Goal: Task Accomplishment & Management: Complete application form

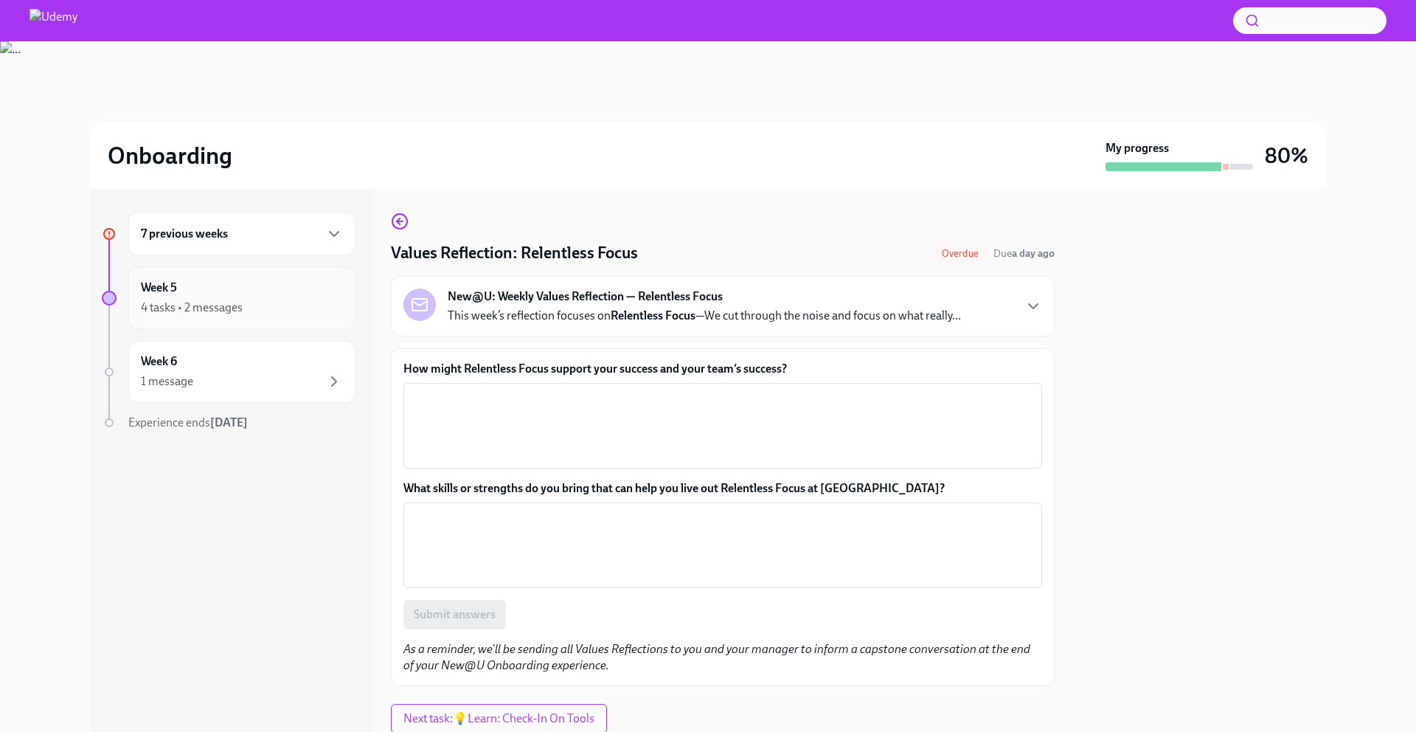
click at [289, 296] on div "Week 5 4 tasks • 2 messages" at bounding box center [242, 298] width 202 height 37
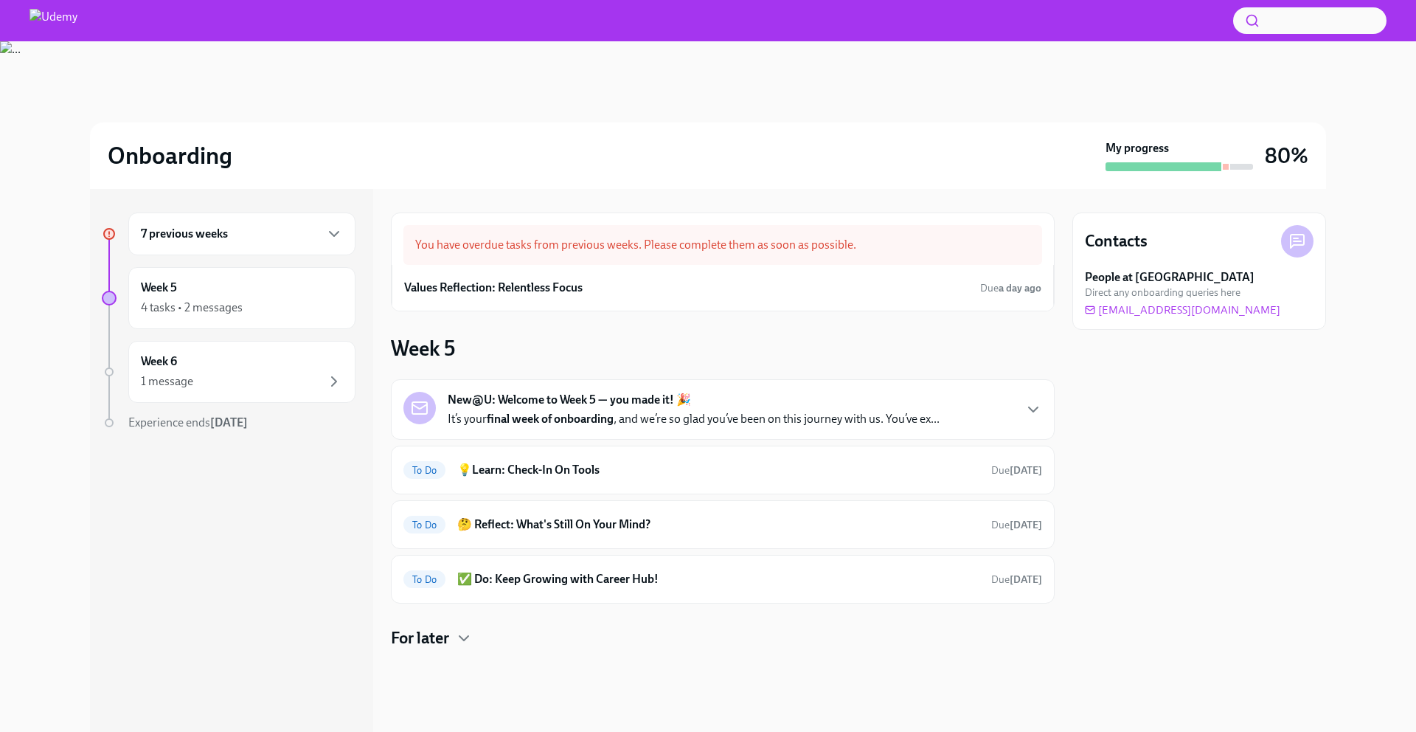
click at [698, 239] on div "You have overdue tasks from previous weeks. Please complete them as soon as pos…" at bounding box center [722, 245] width 639 height 40
click at [201, 250] on div "7 previous weeks" at bounding box center [241, 233] width 227 height 43
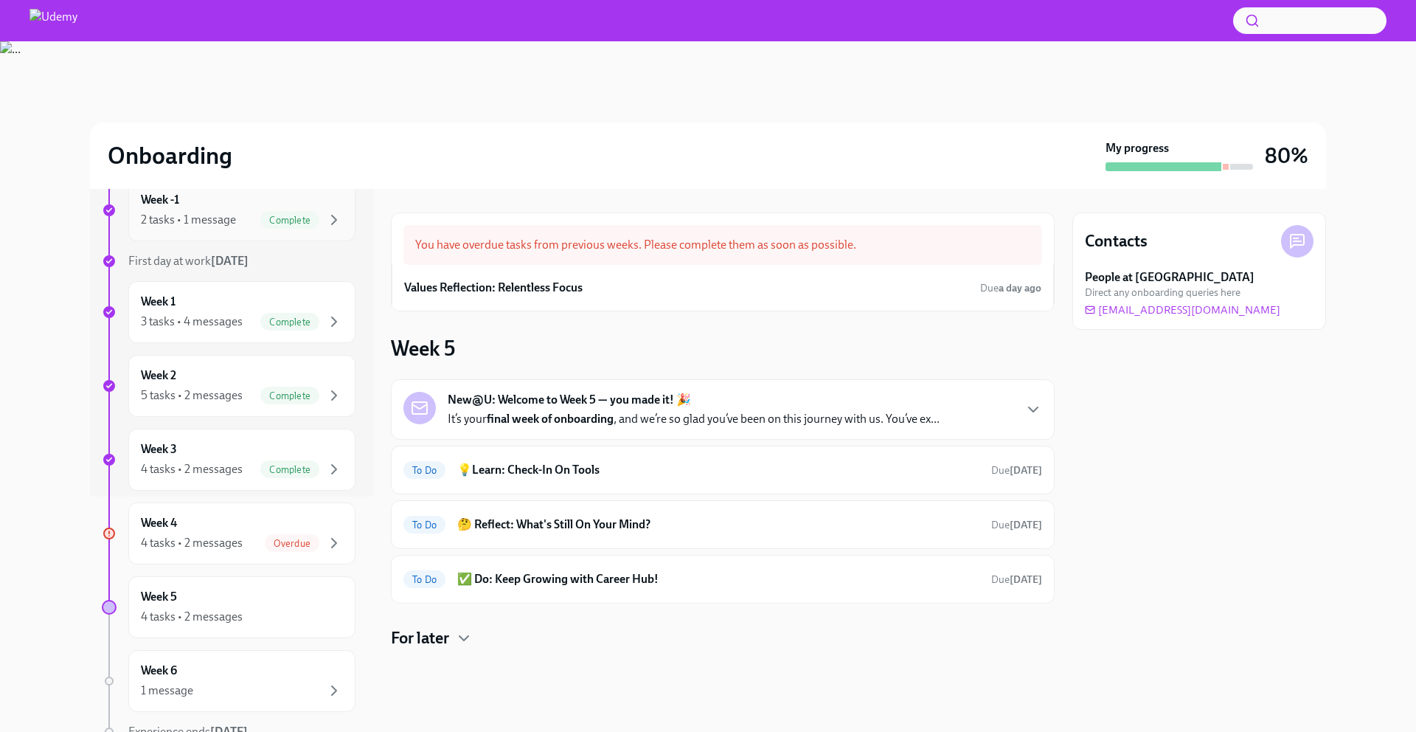
scroll to position [302, 0]
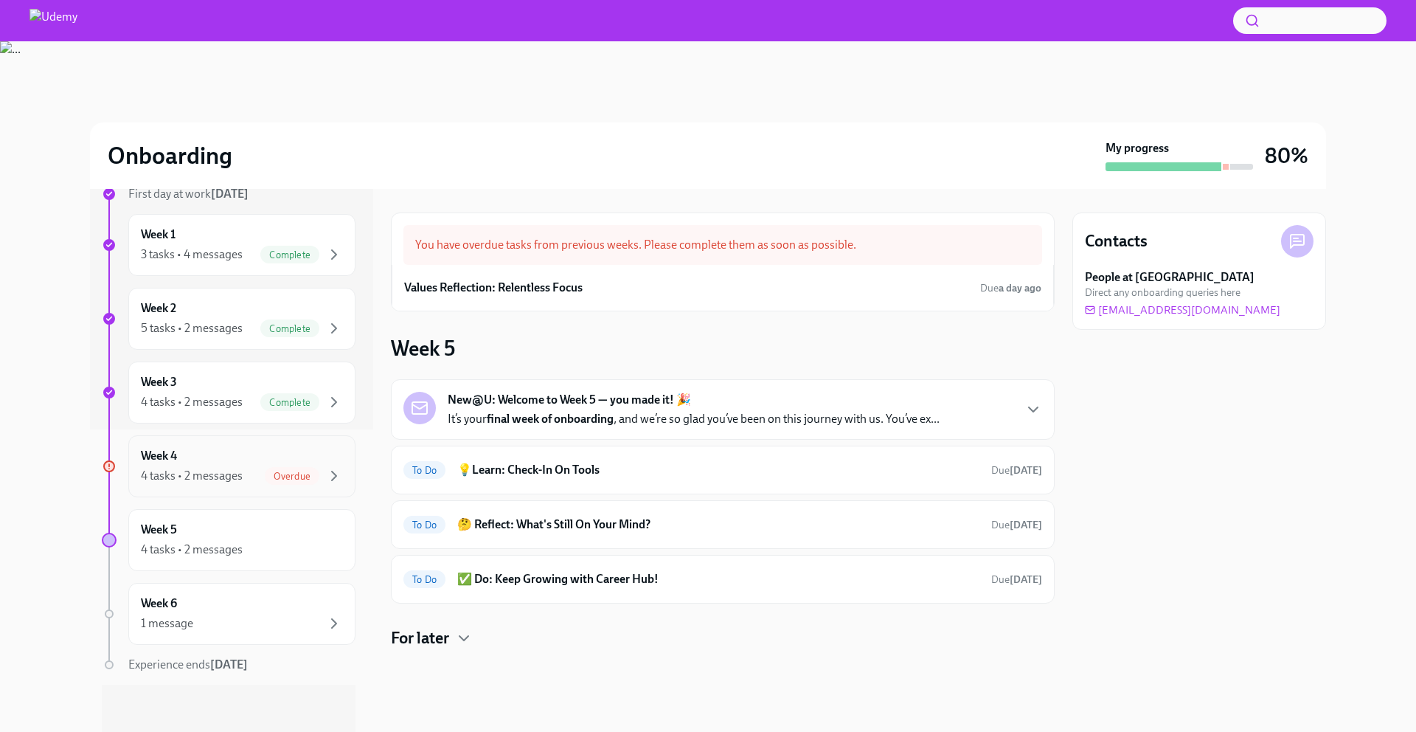
click at [202, 449] on div "Week 4 4 tasks • 2 messages Overdue" at bounding box center [242, 466] width 202 height 37
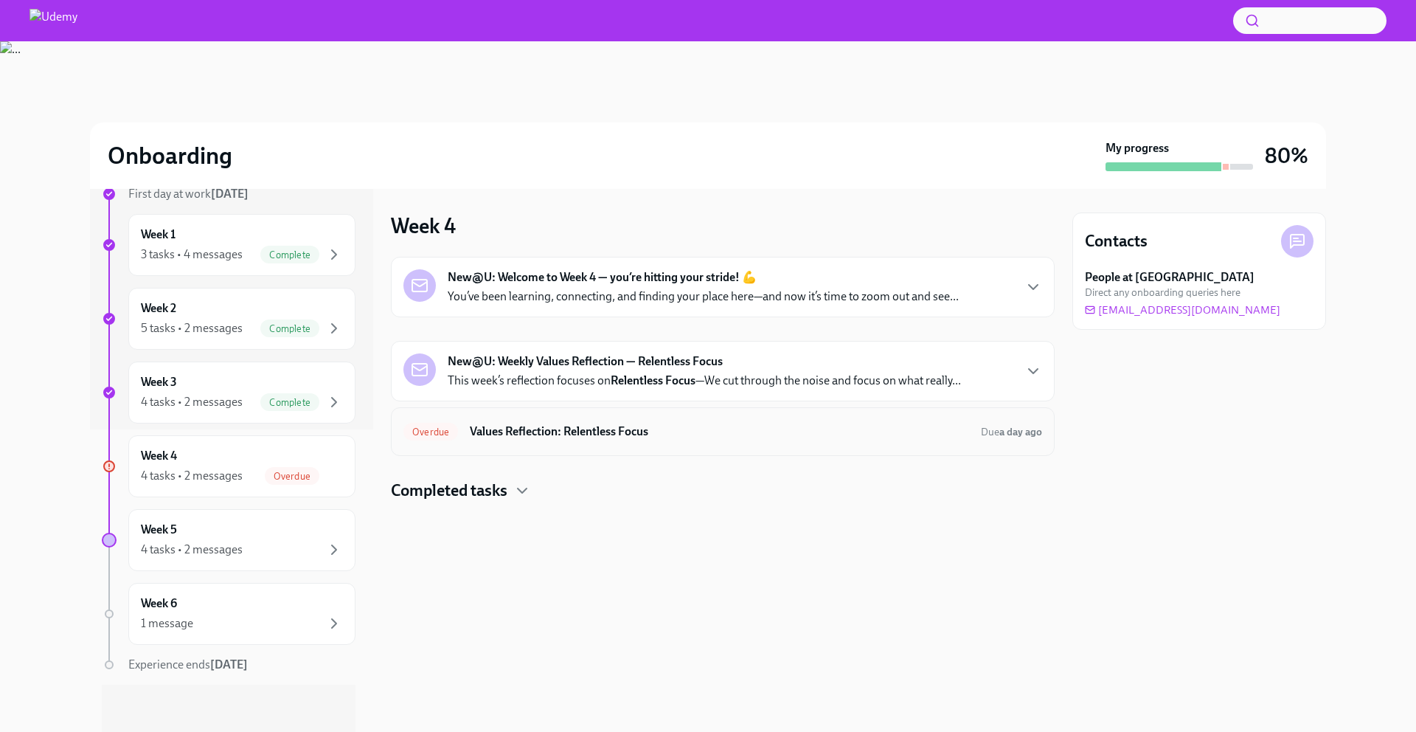
click at [524, 445] on div "Overdue Values Reflection: Relentless Focus Due a day ago" at bounding box center [723, 431] width 664 height 49
click at [517, 437] on h6 "Values Reflection: Relentless Focus" at bounding box center [719, 431] width 499 height 16
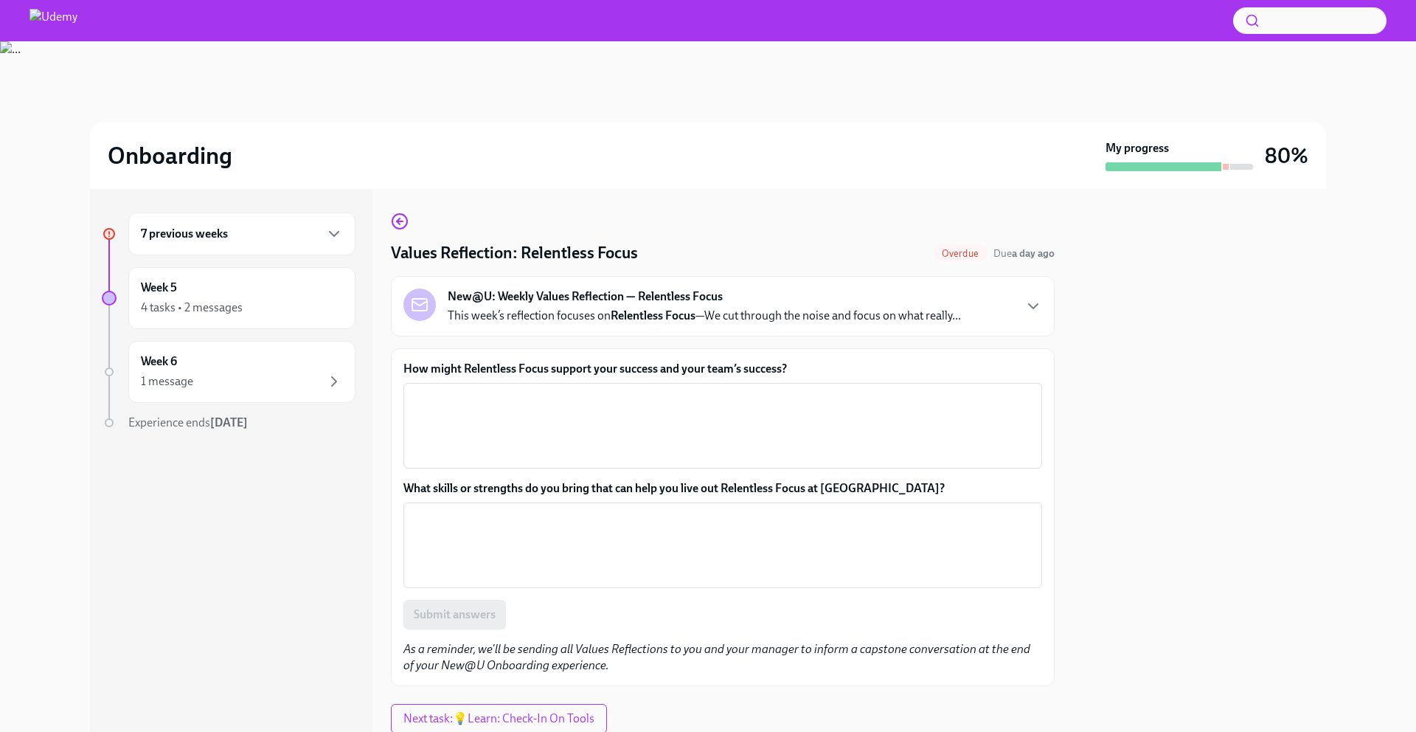
click at [648, 361] on div "How might Relentless Focus support your success and your team’s success? x ​ Wh…" at bounding box center [723, 517] width 664 height 338
copy label "How might Relentless Focus support your success and your team’s success?"
click at [599, 413] on textarea "How might Relentless Focus support your success and your team’s success?" at bounding box center [722, 425] width 621 height 71
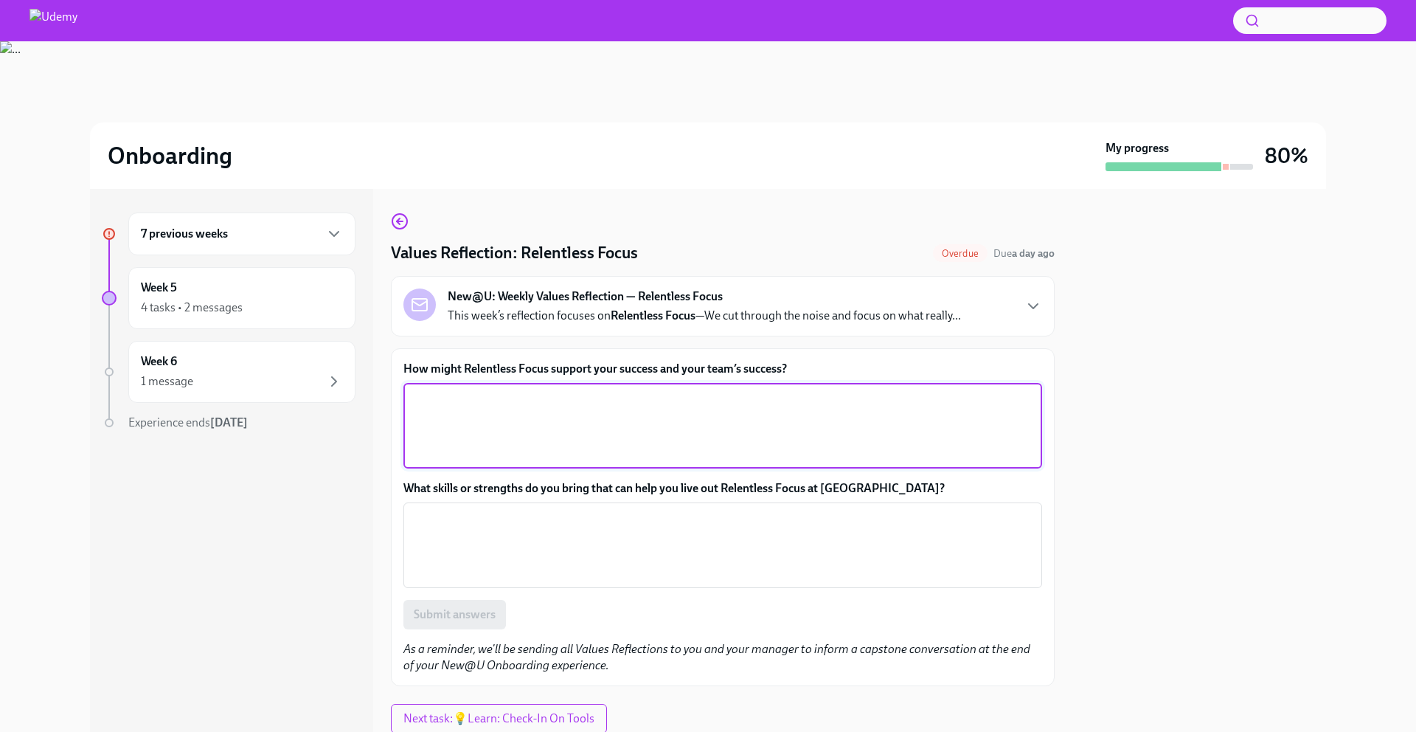
paste textarea "Relentless Focus supports my success by helping me prioritize the work that tru…"
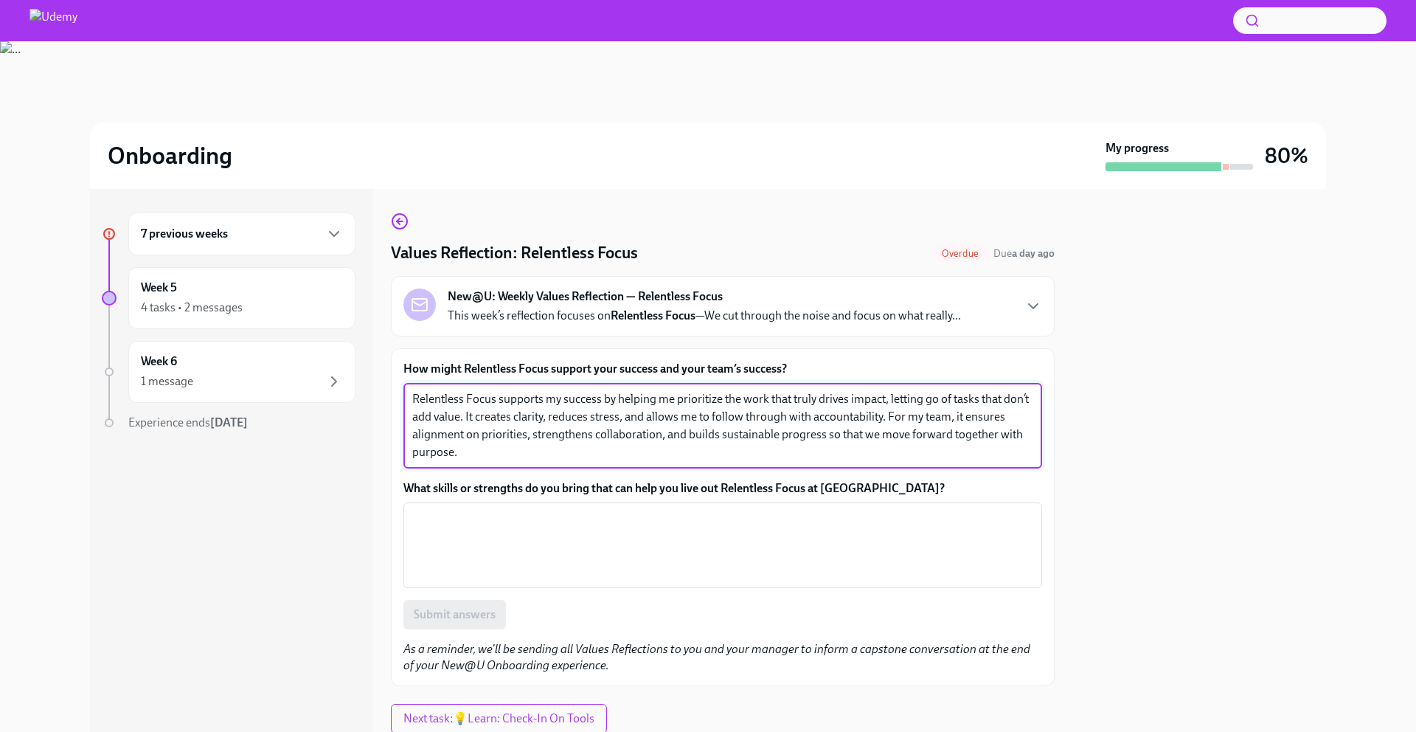
type textarea "Relentless Focus supports my success by helping me prioritize the work that tru…"
click at [545, 491] on label "What skills or strengths do you bring that can help you live out Relentless Foc…" at bounding box center [722, 488] width 639 height 16
click at [545, 510] on textarea "What skills or strengths do you bring that can help you live out Relentless Foc…" at bounding box center [722, 545] width 621 height 71
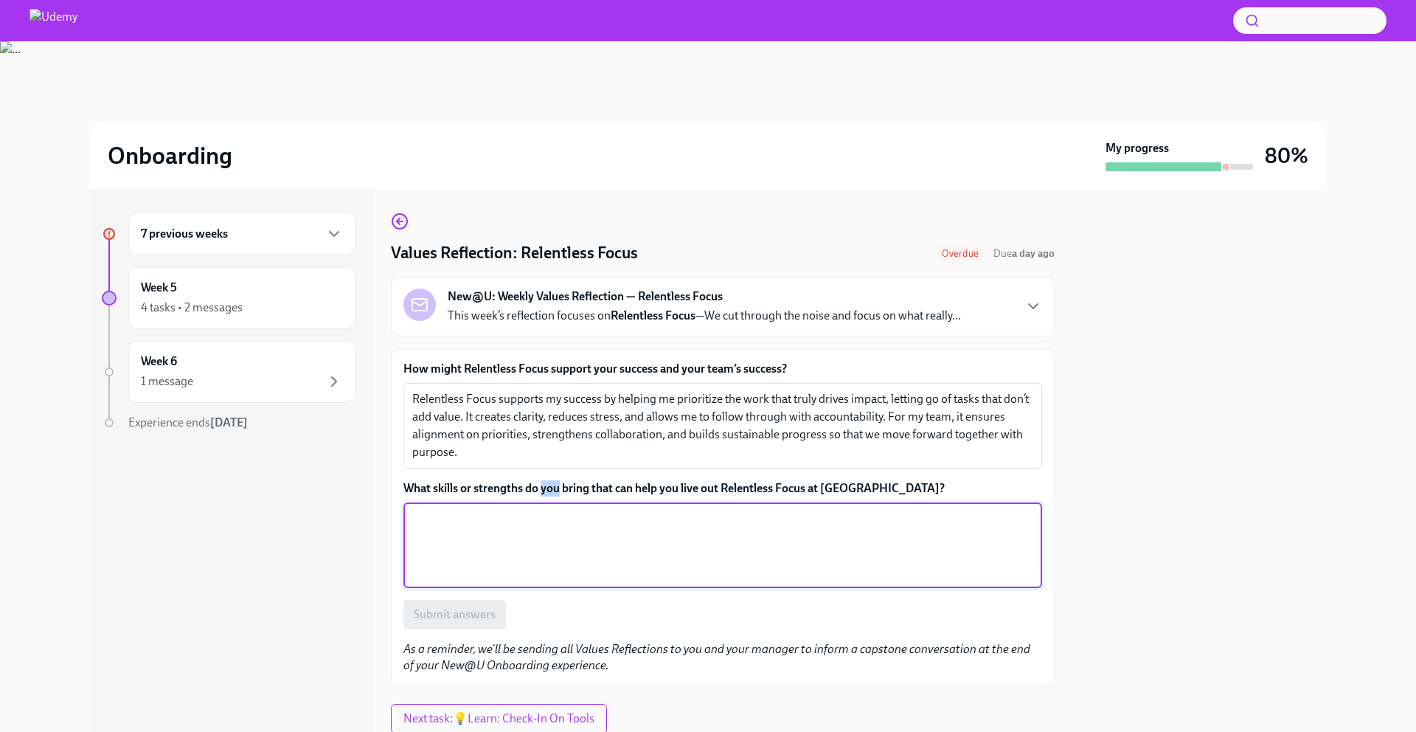
click at [545, 491] on label "What skills or strengths do you bring that can help you live out Relentless Foc…" at bounding box center [722, 488] width 639 height 16
click at [545, 510] on textarea "What skills or strengths do you bring that can help you live out Relentless Foc…" at bounding box center [722, 545] width 621 height 71
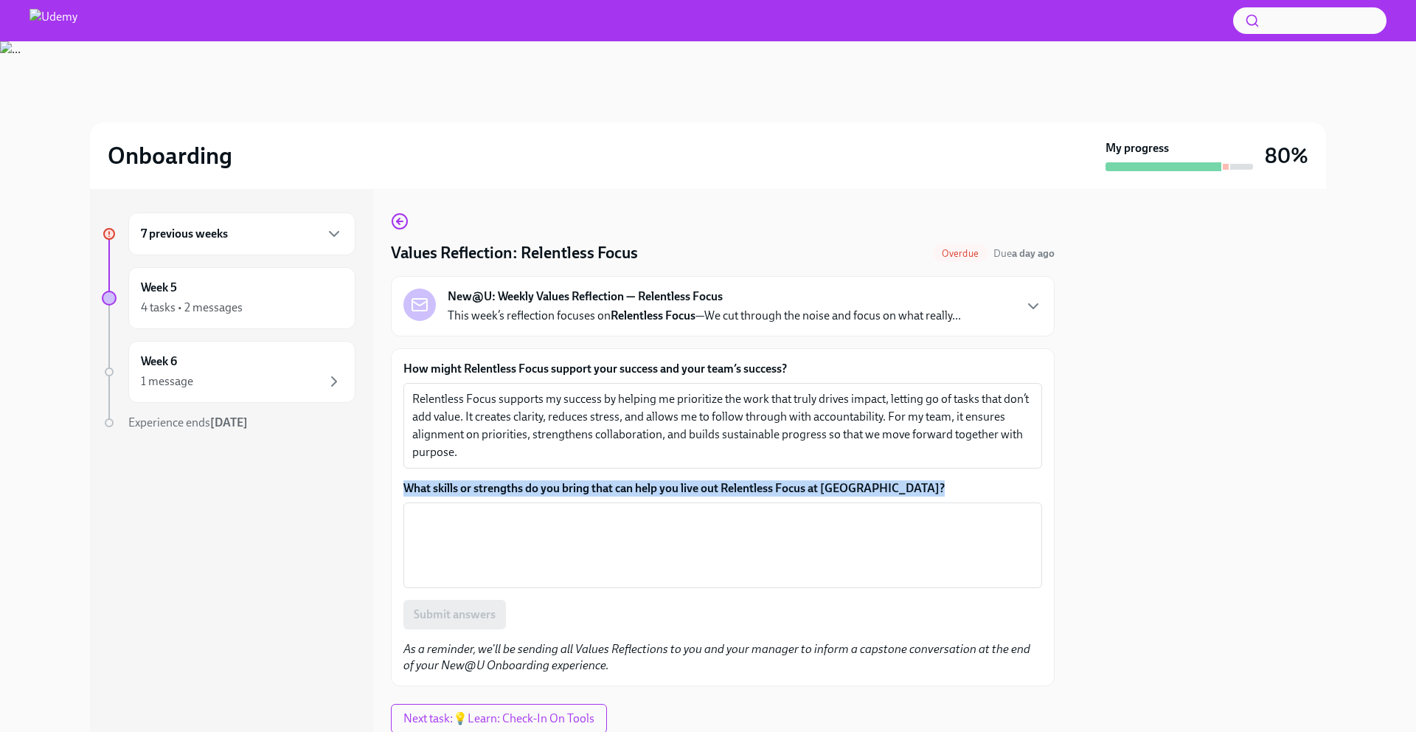
click at [545, 491] on label "What skills or strengths do you bring that can help you live out Relentless Foc…" at bounding box center [722, 488] width 639 height 16
click at [545, 510] on textarea "What skills or strengths do you bring that can help you live out Relentless Foc…" at bounding box center [722, 545] width 621 height 71
copy label "What skills or strengths do you bring that can help you live out Relentless Foc…"
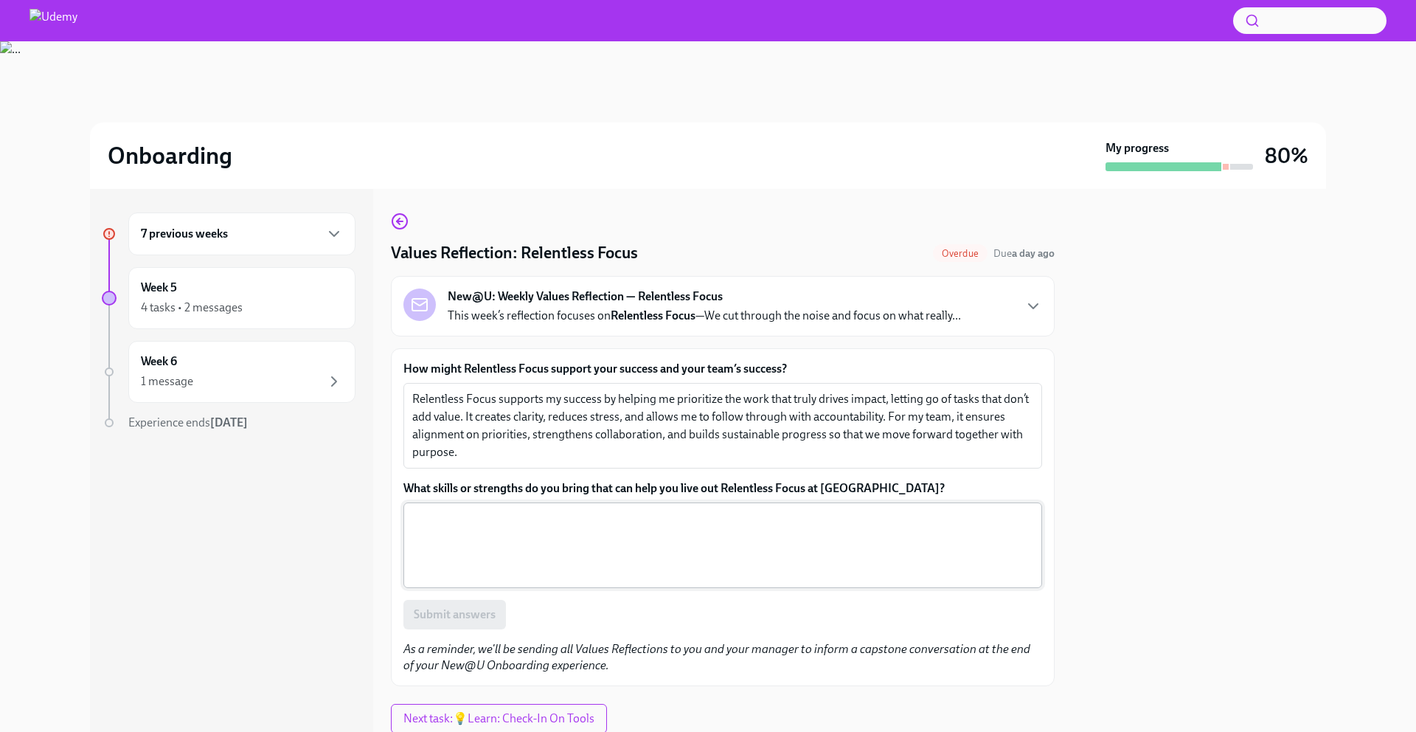
click at [471, 542] on textarea "What skills or strengths do you bring that can help you live out Relentless Foc…" at bounding box center [722, 545] width 621 height 71
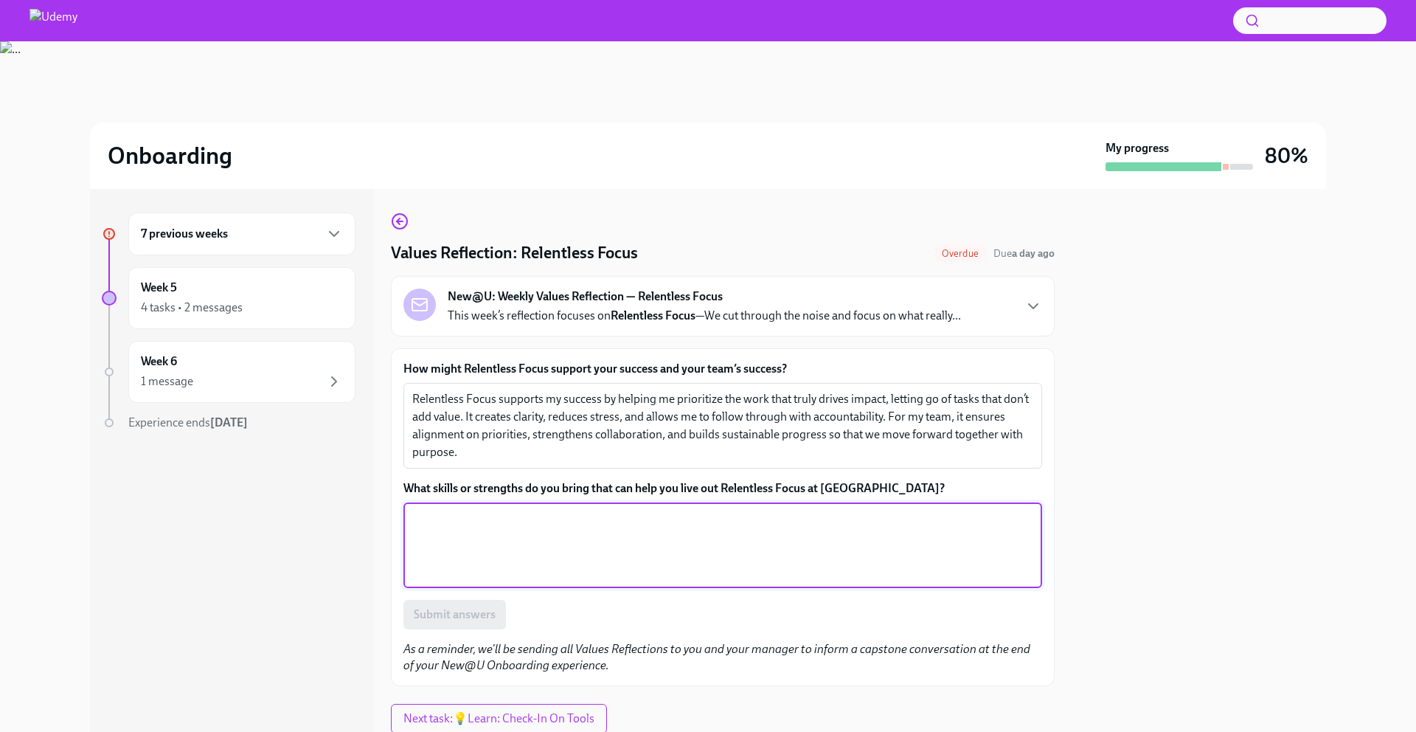
paste textarea "I bring consistency, transparency, and openness to communication, which help me…"
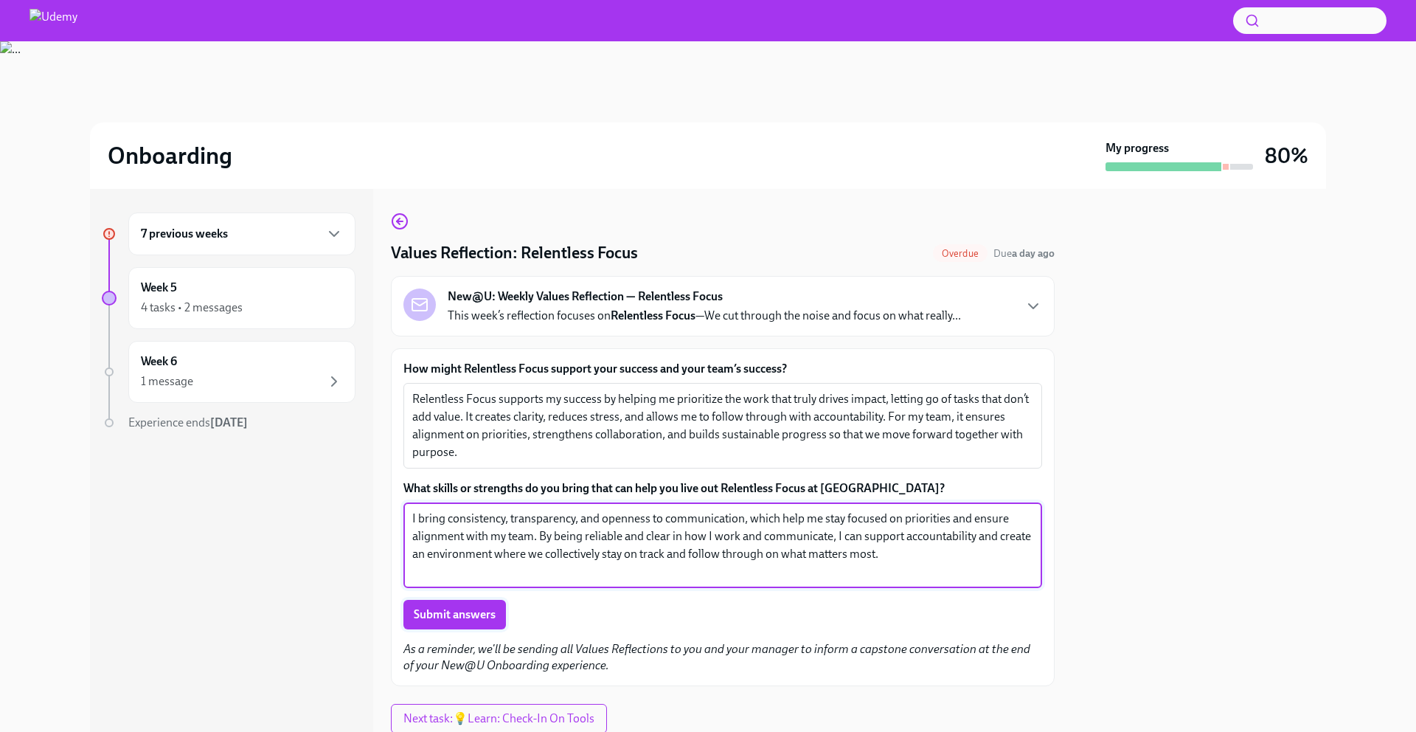
type textarea "I bring consistency, transparency, and openness to communication, which help me…"
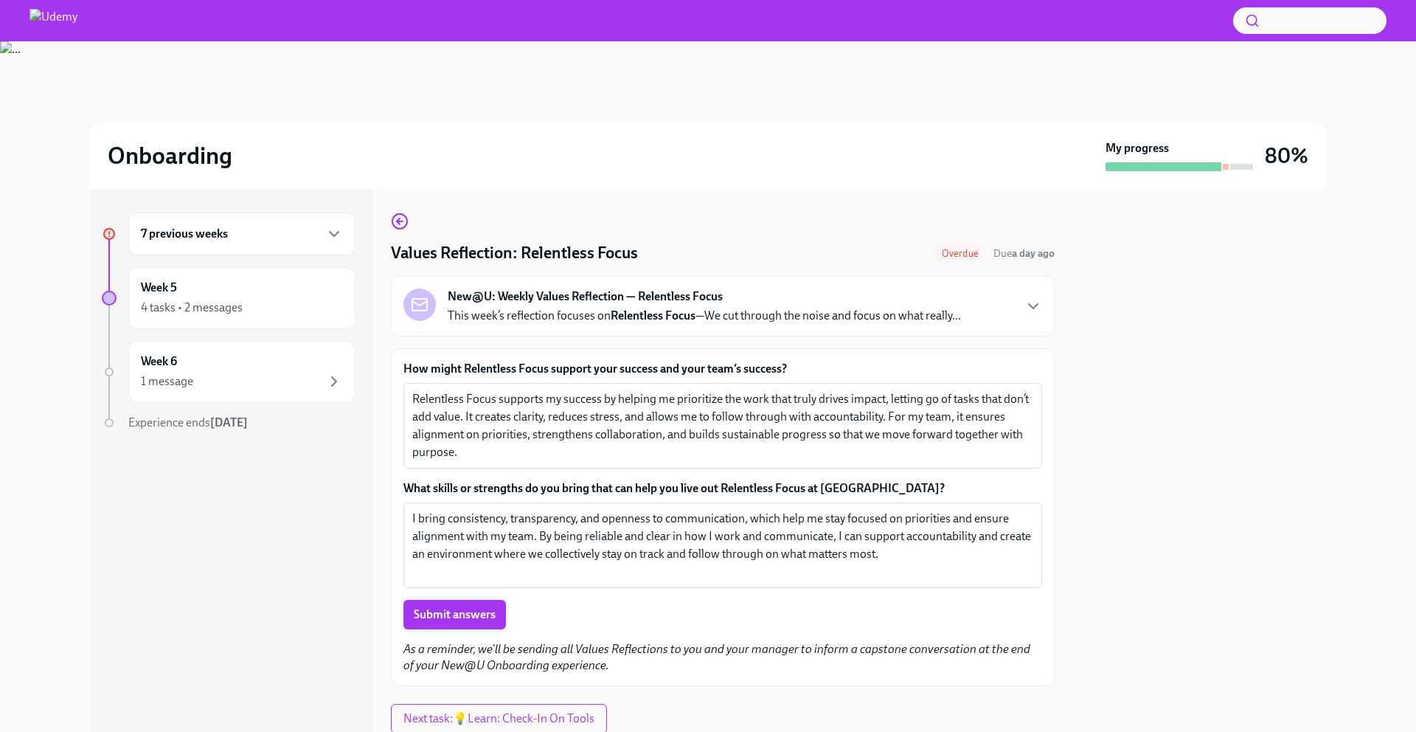
click at [431, 621] on span "Submit answers" at bounding box center [455, 614] width 82 height 15
